Goal: Task Accomplishment & Management: Use online tool/utility

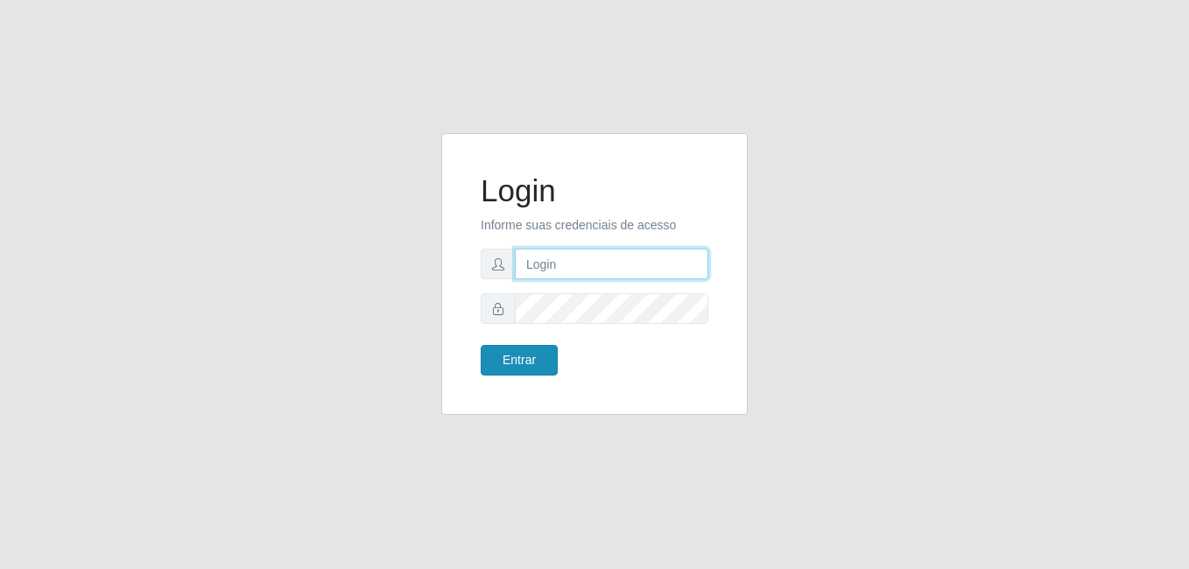
type input "Raissa@B9"
click at [527, 357] on button "Entrar" at bounding box center [519, 360] width 77 height 31
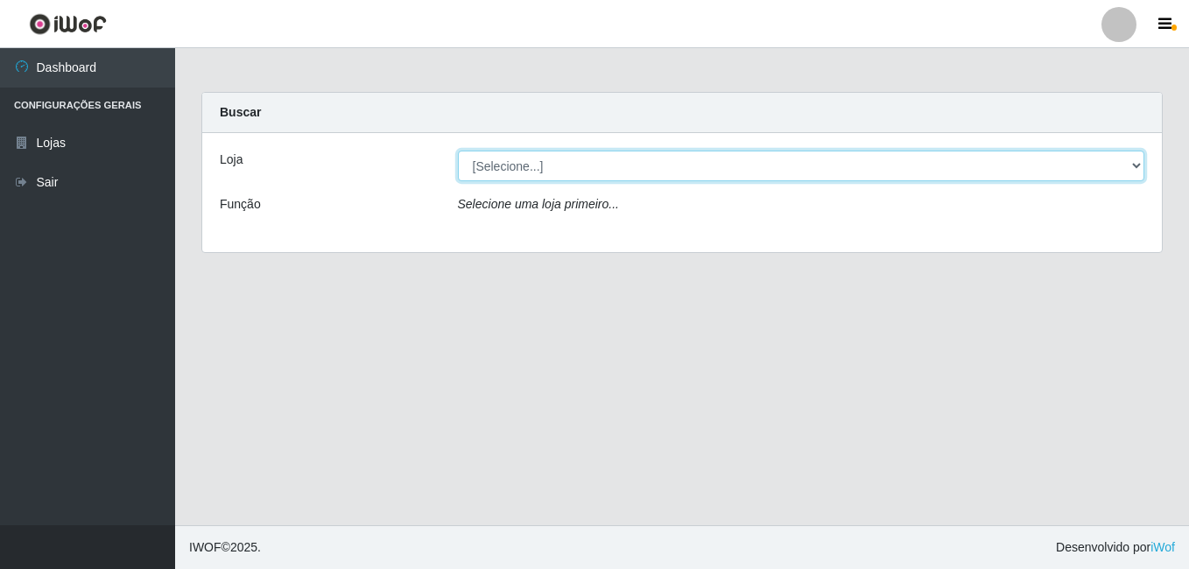
click at [1141, 166] on select "[Selecione...] Bemais Supermercados - B9 Bessa" at bounding box center [802, 166] width 688 height 31
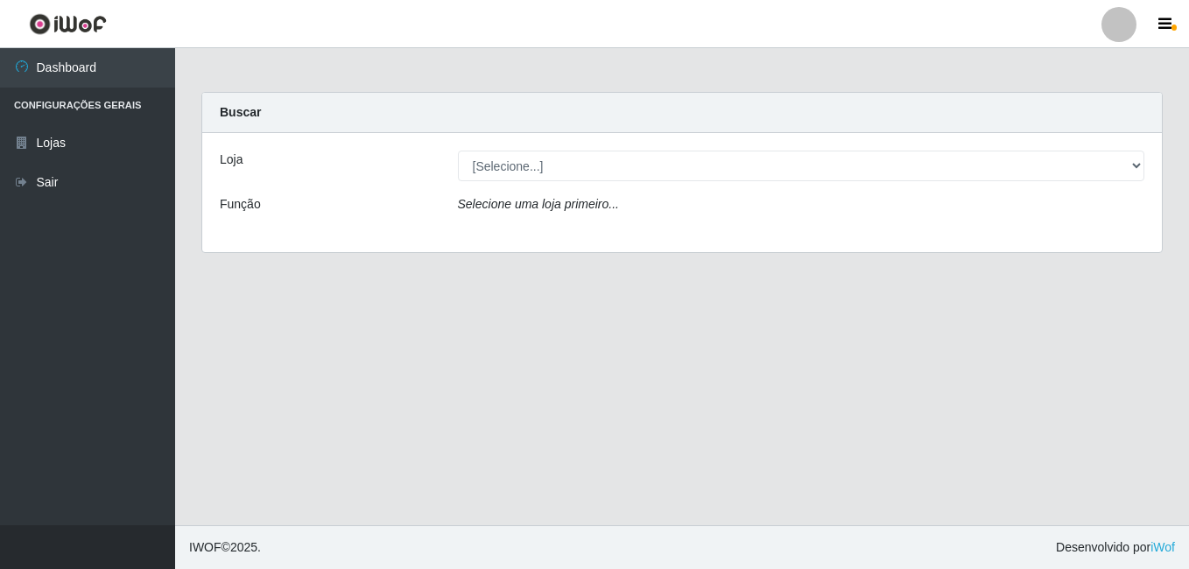
click at [1103, 241] on div "Loja [Selecione...] Bemais Supermercados - B9 Bessa Função Selecione uma loja p…" at bounding box center [682, 192] width 960 height 119
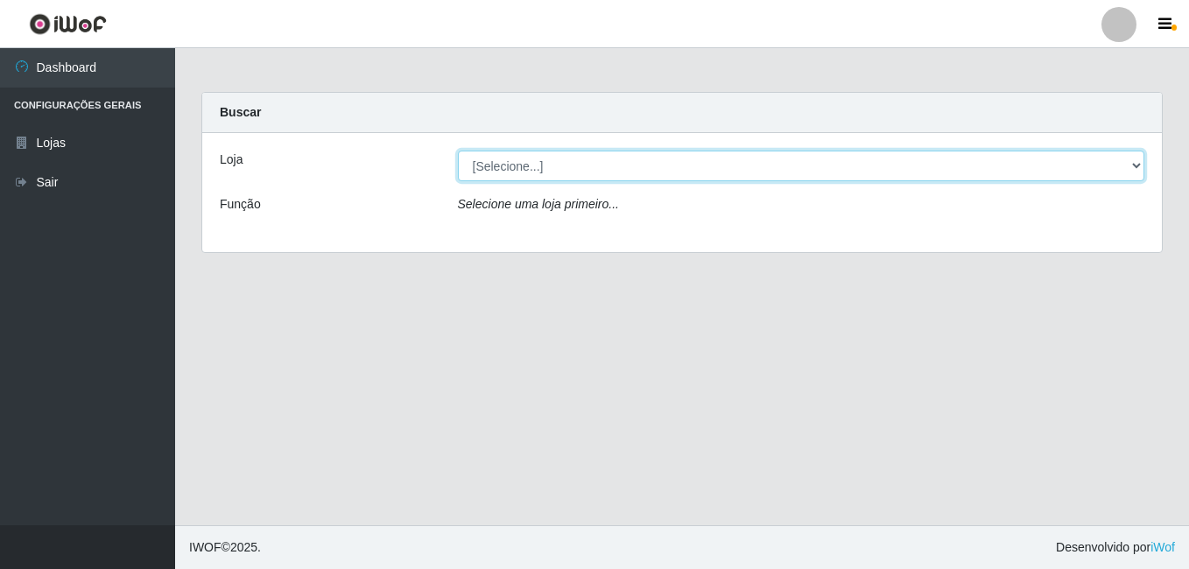
click at [1139, 169] on select "[Selecione...] Bemais Supermercados - B9 Bessa" at bounding box center [802, 166] width 688 height 31
select select "410"
click at [458, 151] on select "[Selecione...] Bemais Supermercados - B9 Bessa" at bounding box center [802, 166] width 688 height 31
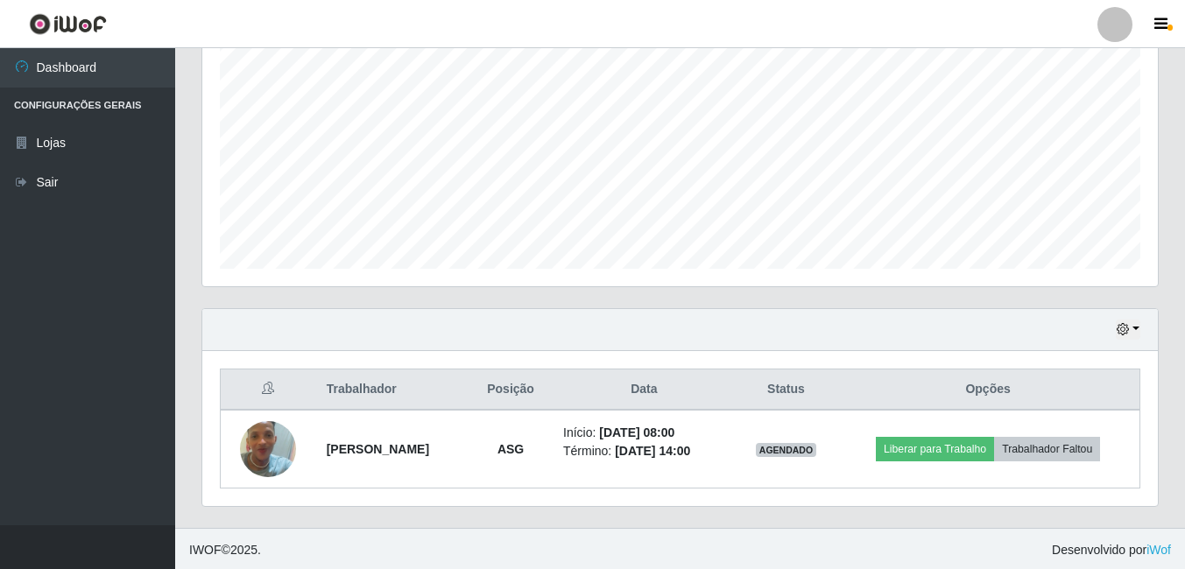
scroll to position [360, 0]
